Goal: Navigation & Orientation: Go to known website

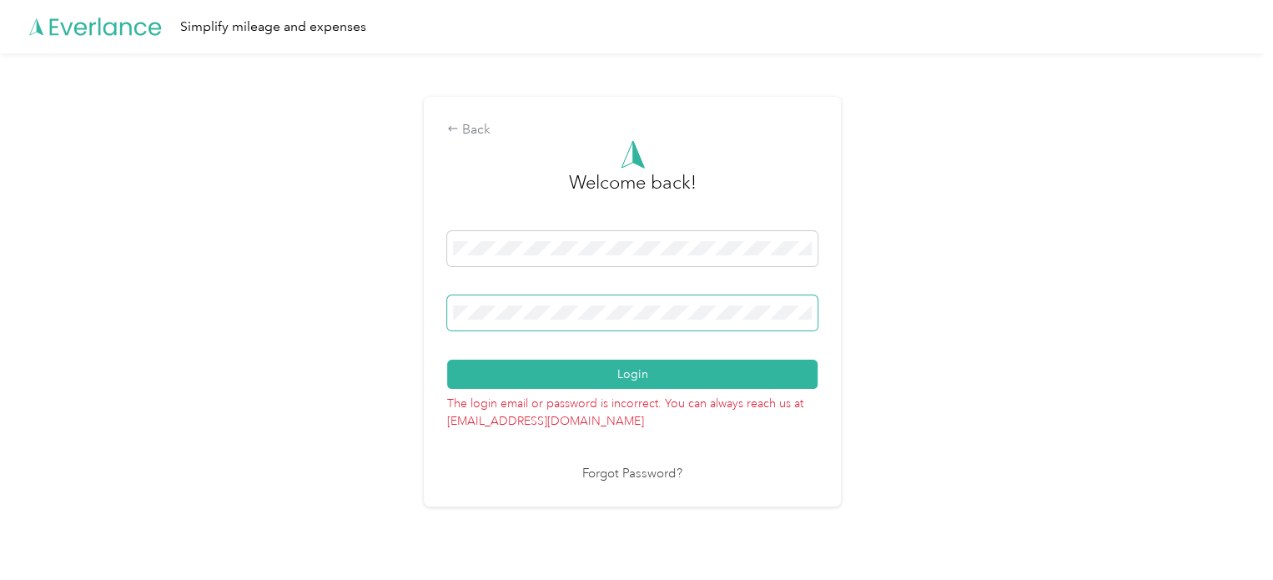
click at [342, 314] on div "Back Welcome back! Login The login email or password is incorrect. You can alwa…" at bounding box center [632, 308] width 1264 height 510
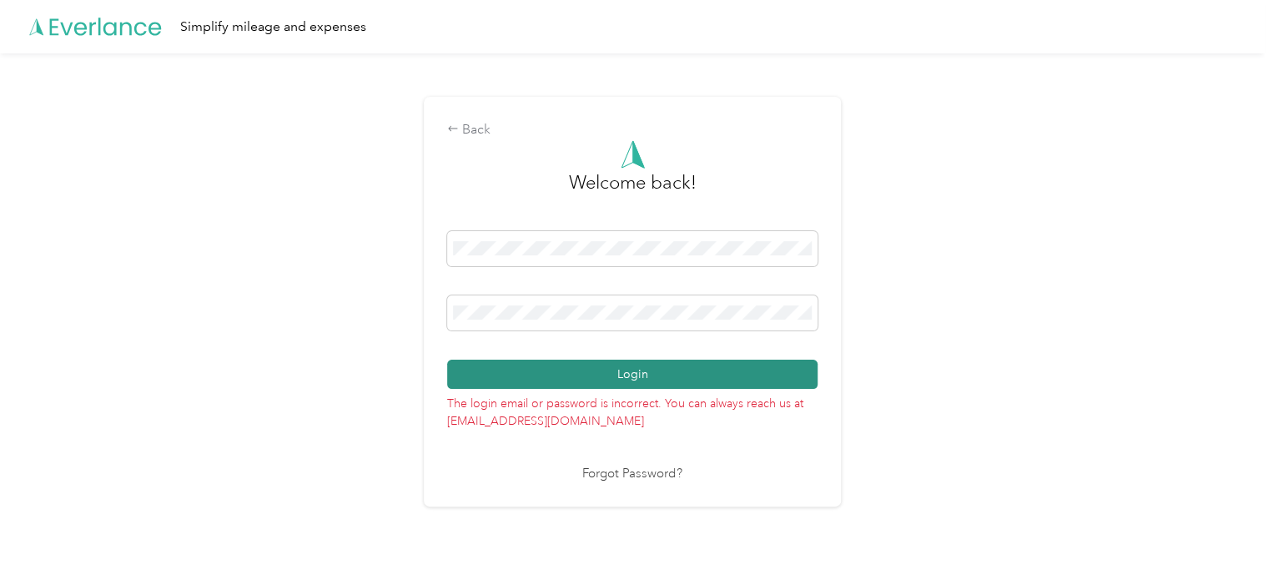
click at [647, 376] on button "Login" at bounding box center [632, 373] width 370 height 29
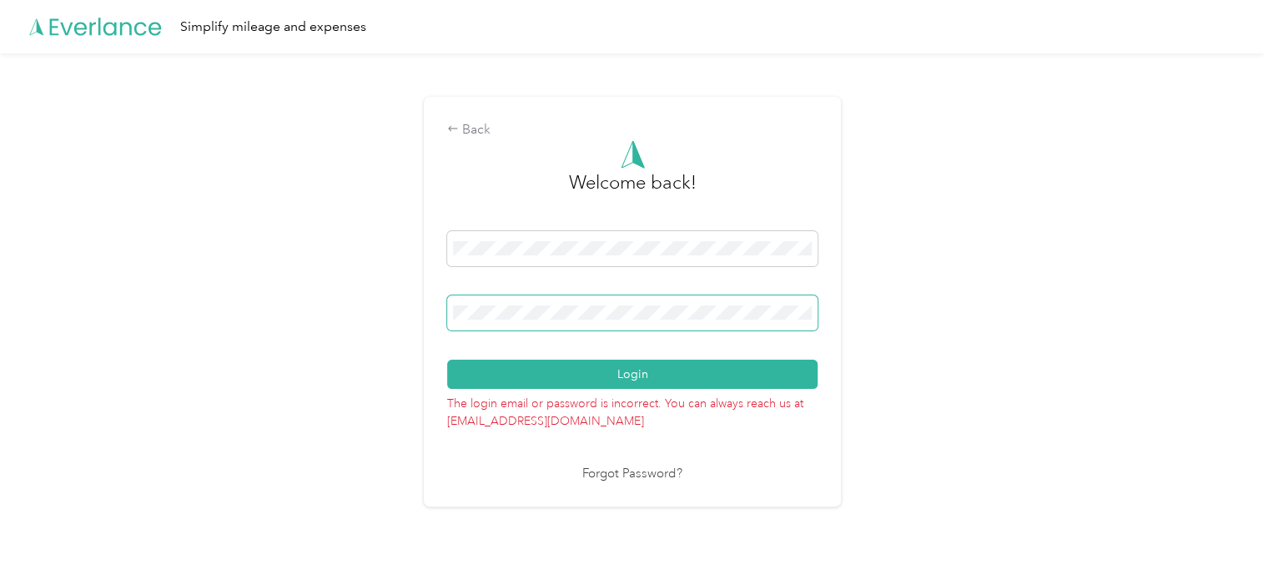
click at [337, 313] on div "Back Welcome back! Login The login email or password is incorrect. You can alwa…" at bounding box center [632, 308] width 1264 height 510
click at [374, 313] on div "Back Welcome back! Login The login email or password is incorrect. You can alwa…" at bounding box center [632, 308] width 1264 height 510
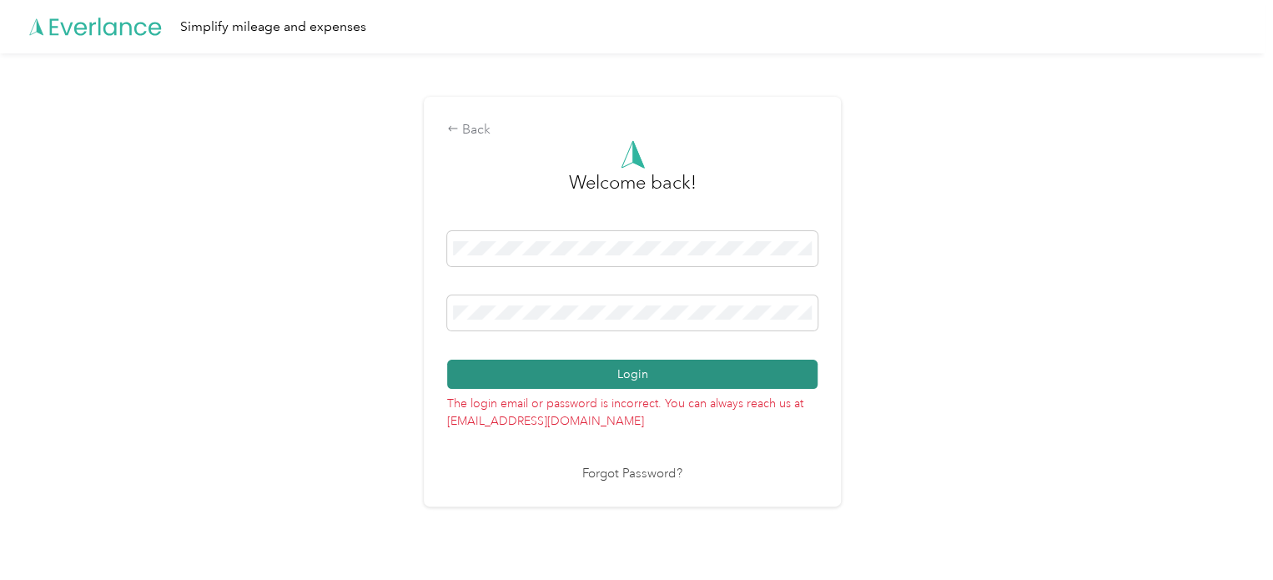
click at [681, 371] on button "Login" at bounding box center [632, 373] width 370 height 29
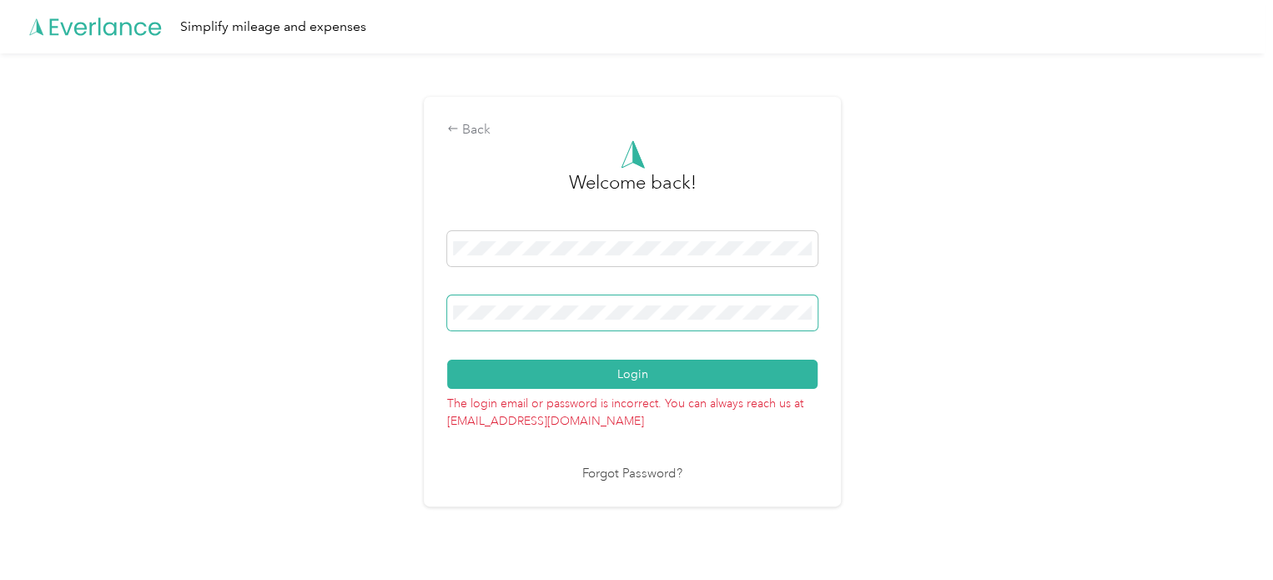
click at [352, 313] on div "Back Welcome back! Login The login email or password is incorrect. You can alwa…" at bounding box center [632, 308] width 1264 height 510
click at [892, 183] on div "Back Welcome back! Login The login email or password is incorrect. You can alwa…" at bounding box center [632, 308] width 1264 height 510
click at [389, 326] on div "Back Welcome back! Login The login email or password is incorrect. You can alwa…" at bounding box center [632, 308] width 1264 height 510
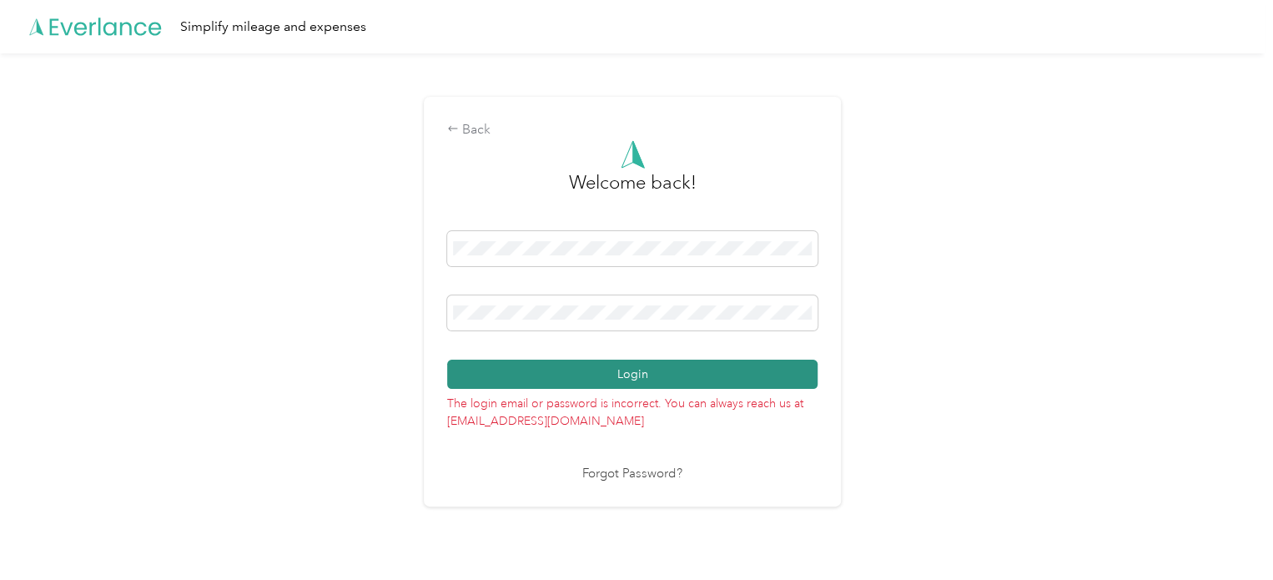
click at [644, 370] on button "Login" at bounding box center [632, 373] width 370 height 29
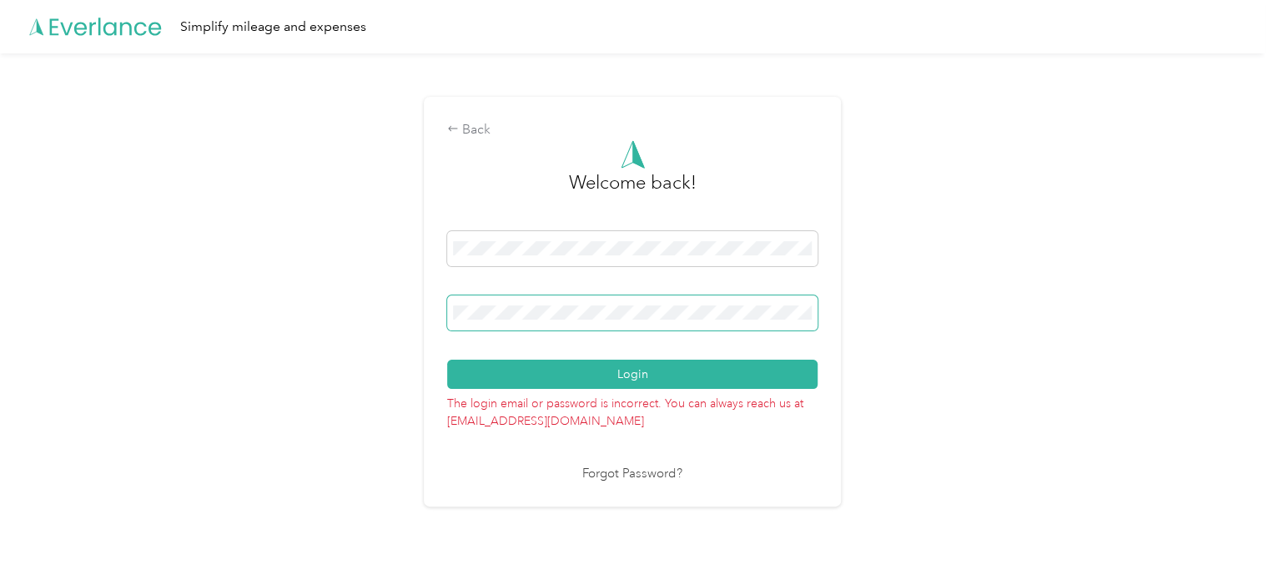
click at [403, 309] on div "Back Welcome back! Login The login email or password is incorrect. You can alwa…" at bounding box center [632, 308] width 1264 height 510
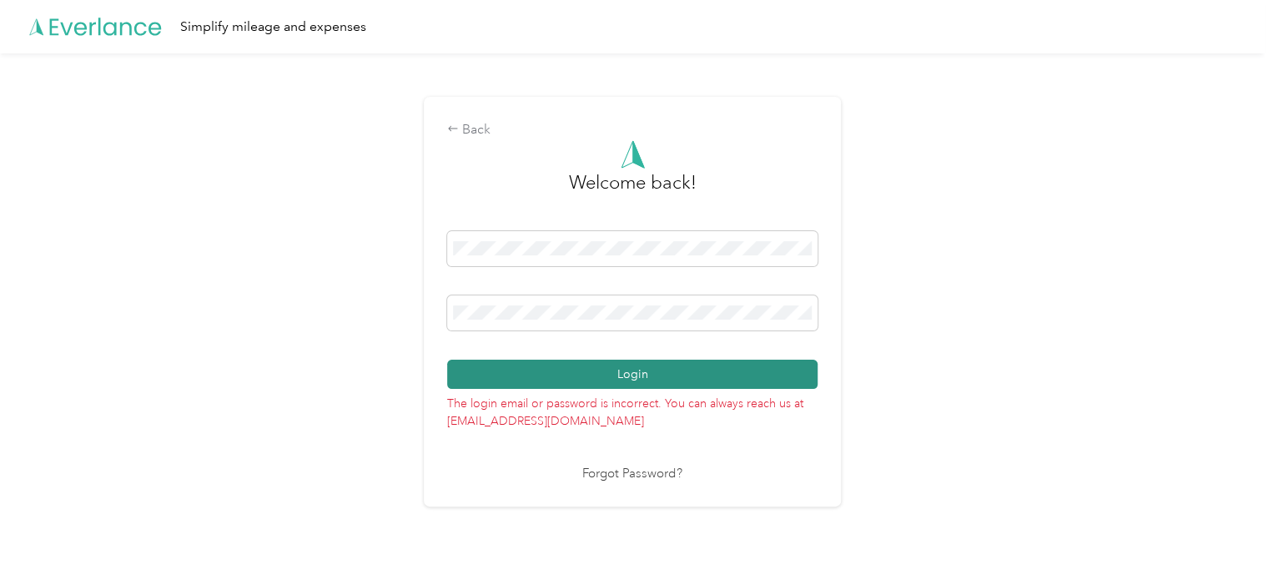
click at [688, 373] on button "Login" at bounding box center [632, 373] width 370 height 29
